Goal: Find specific page/section

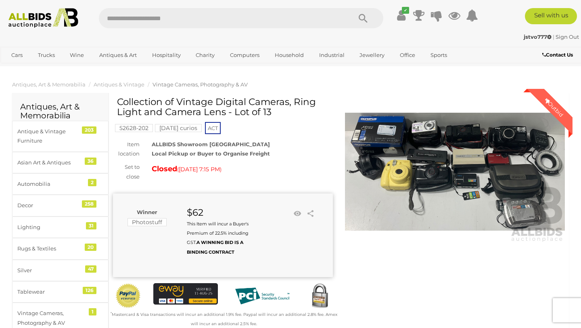
click at [132, 30] on div "✔ Track & Trace" at bounding box center [290, 15] width 581 height 30
click at [131, 25] on input "text" at bounding box center [221, 18] width 245 height 20
type input "******"
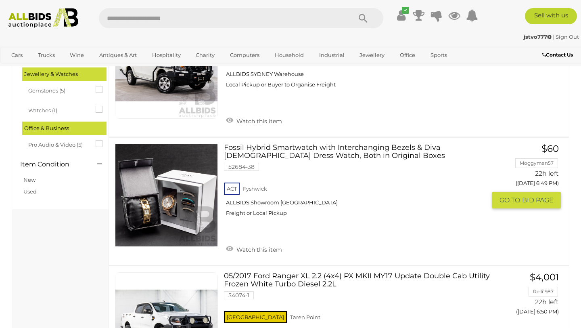
scroll to position [858, 0]
